Goal: Find specific page/section: Find specific page/section

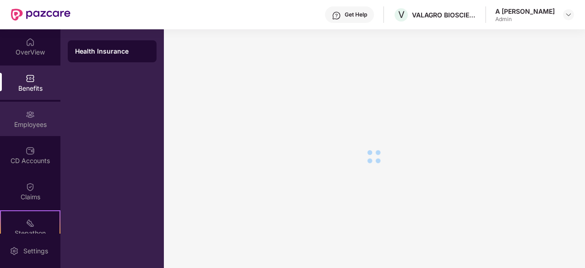
click at [27, 119] on div "Employees" at bounding box center [30, 119] width 60 height 34
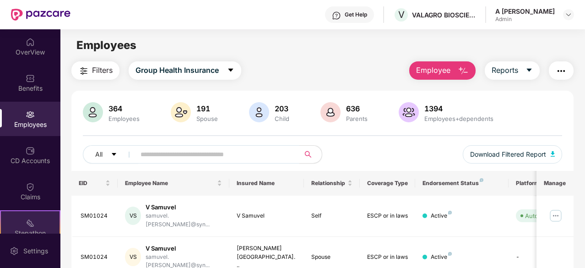
click at [36, 225] on div "Stepathon New Challenge" at bounding box center [30, 227] width 60 height 34
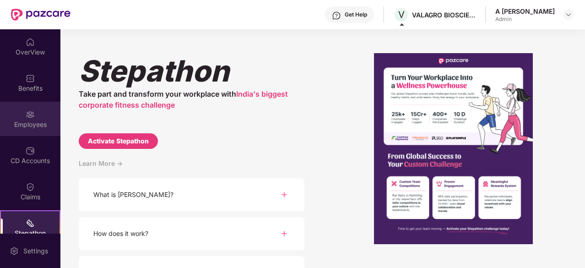
click at [31, 119] on img at bounding box center [30, 114] width 9 height 9
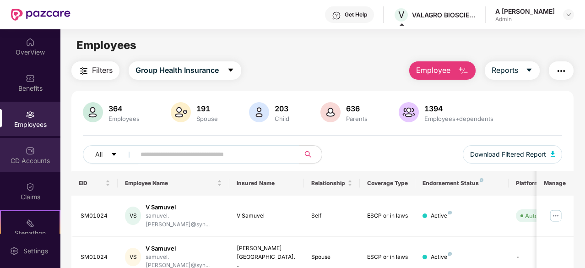
click at [22, 155] on div "CD Accounts" at bounding box center [30, 155] width 60 height 34
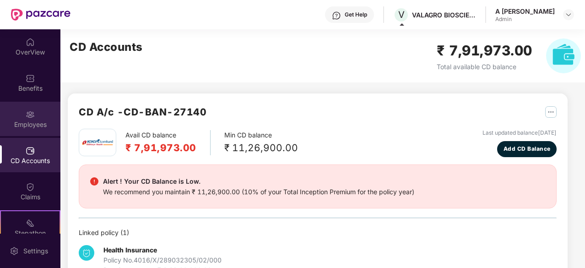
click at [19, 125] on div "Employees" at bounding box center [30, 124] width 60 height 9
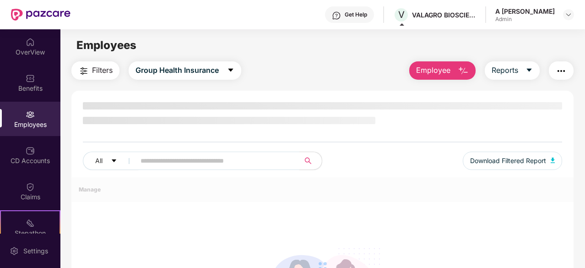
click at [16, 126] on div "Employees" at bounding box center [30, 124] width 60 height 9
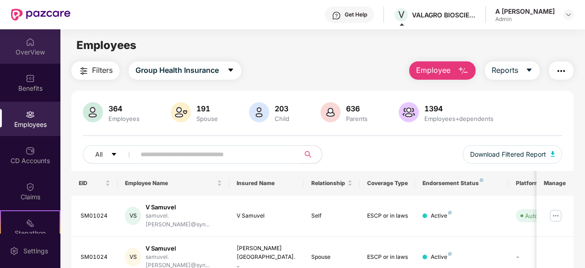
click at [20, 48] on div "OverView" at bounding box center [30, 52] width 60 height 9
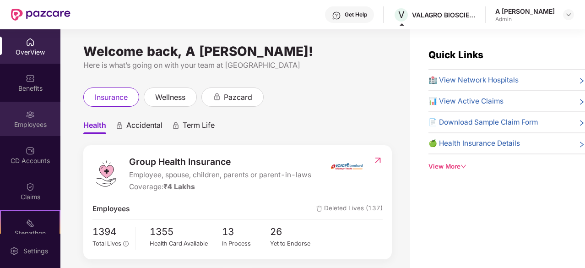
click at [32, 119] on div "Employees" at bounding box center [30, 119] width 60 height 34
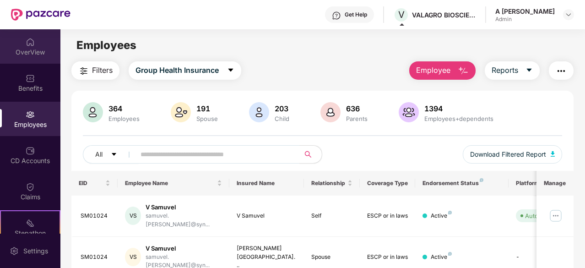
click at [34, 49] on div "OverView" at bounding box center [30, 52] width 60 height 9
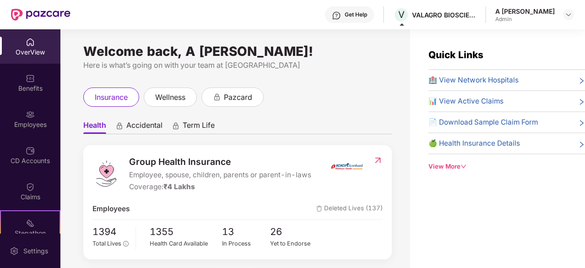
click at [30, 123] on div "Employees" at bounding box center [30, 124] width 60 height 9
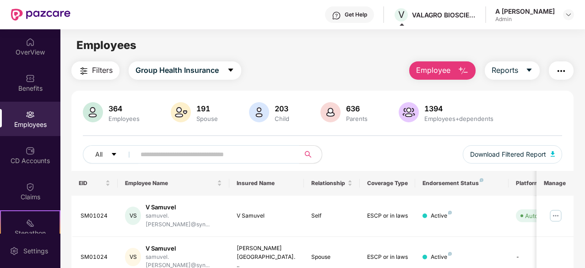
click at [286, 45] on div "Employees" at bounding box center [322, 45] width 524 height 17
click at [349, 45] on div "Employees" at bounding box center [322, 45] width 524 height 17
